Goal: Task Accomplishment & Management: Manage account settings

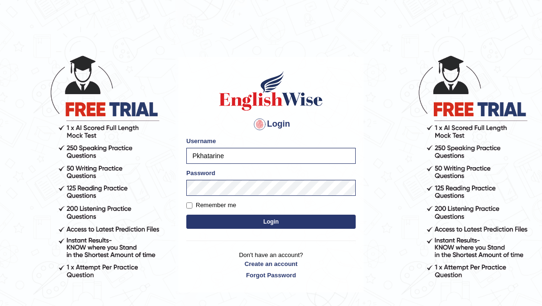
click at [246, 223] on button "Login" at bounding box center [270, 222] width 169 height 14
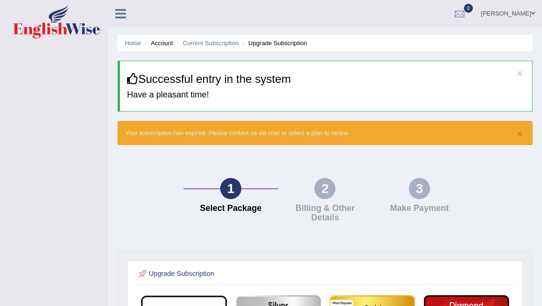
click at [121, 16] on icon at bounding box center [120, 14] width 11 height 12
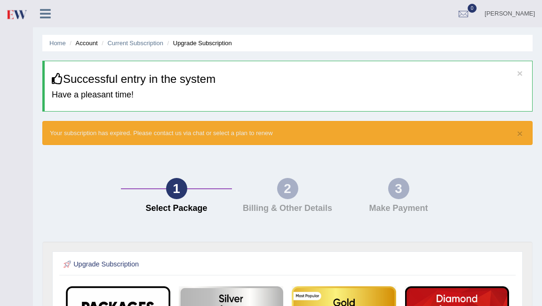
click at [45, 13] on icon at bounding box center [45, 14] width 11 height 12
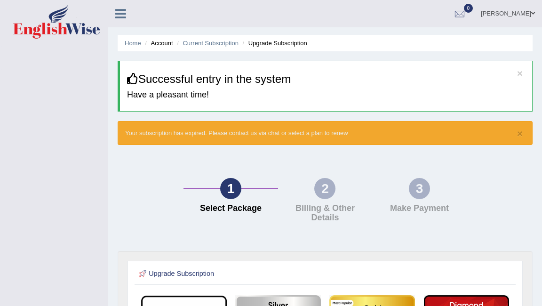
click at [521, 14] on link "[PERSON_NAME]" at bounding box center [508, 12] width 68 height 24
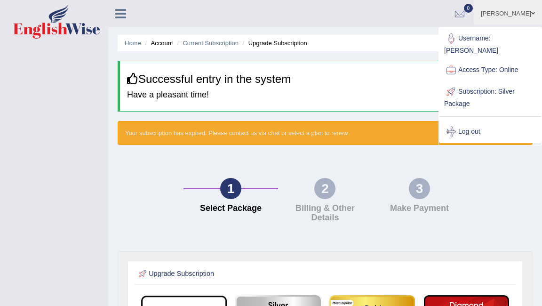
click at [483, 60] on link "Access Type: Online" at bounding box center [491, 70] width 102 height 22
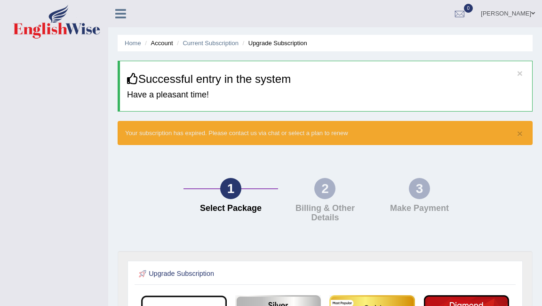
click at [120, 17] on icon at bounding box center [120, 14] width 11 height 12
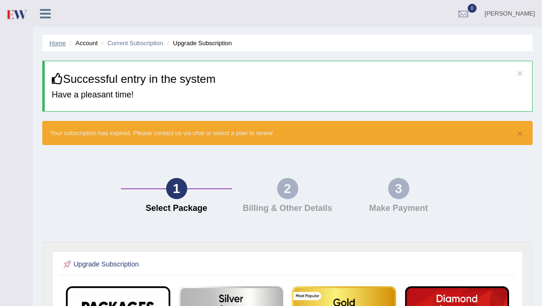
click at [57, 43] on link "Home" at bounding box center [57, 43] width 16 height 7
